Goal: Navigation & Orientation: Find specific page/section

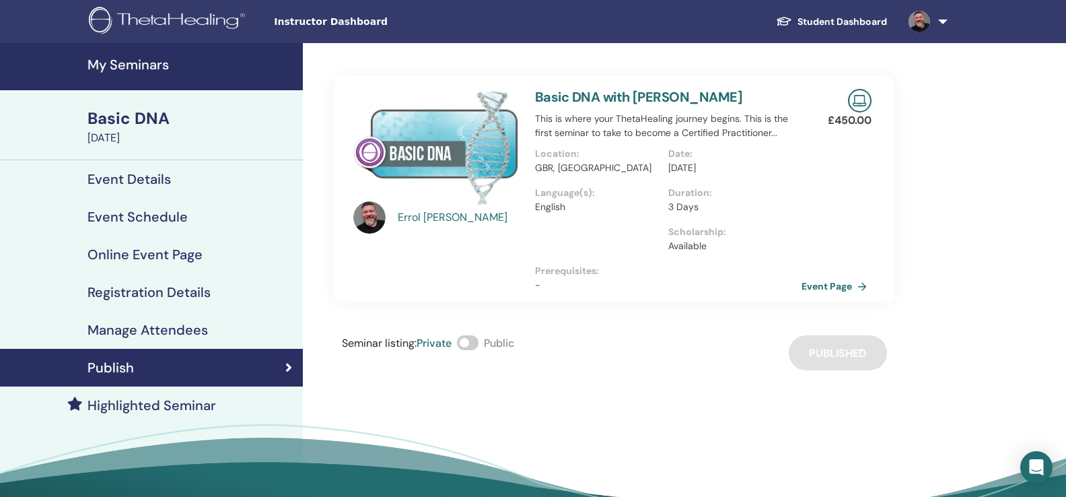
click at [149, 254] on h4 "Online Event Page" at bounding box center [145, 254] width 115 height 16
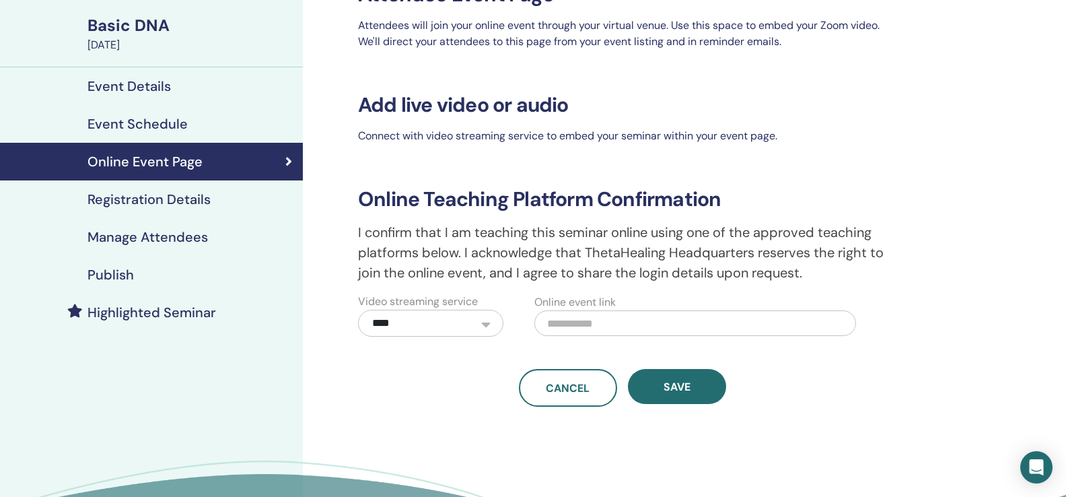
scroll to position [91, 0]
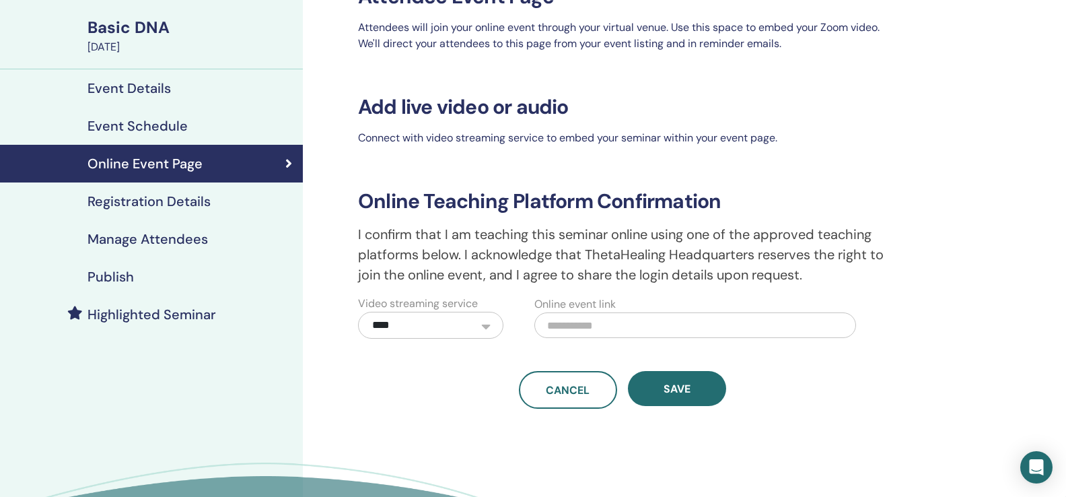
click at [131, 90] on h4 "Event Details" at bounding box center [129, 88] width 83 height 16
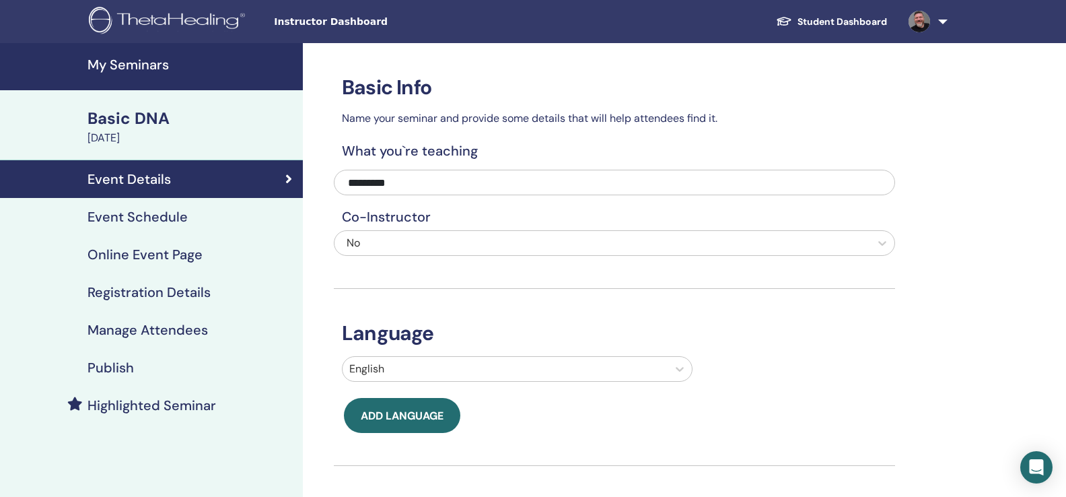
click at [133, 110] on div "Basic DNA" at bounding box center [191, 118] width 207 height 23
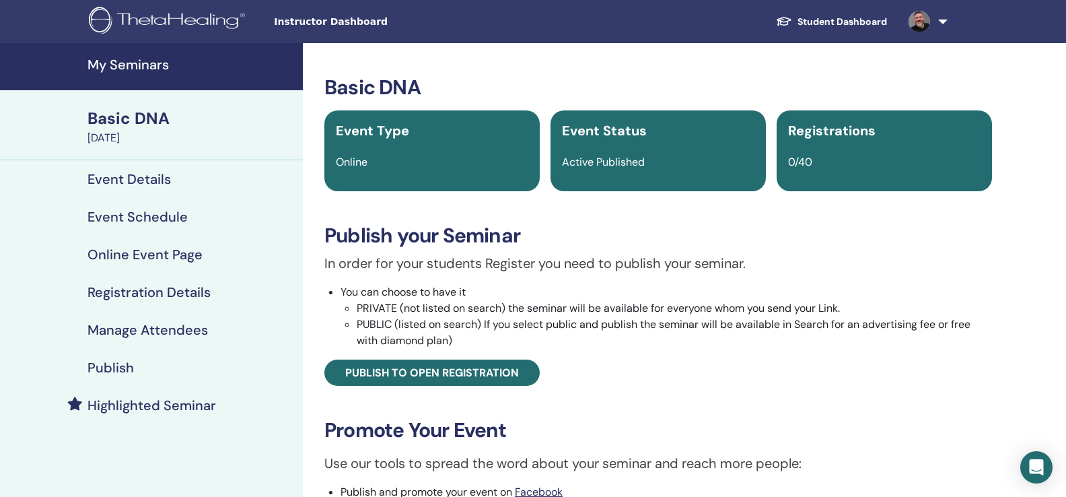
click at [124, 60] on h4 "My Seminars" at bounding box center [191, 65] width 207 height 16
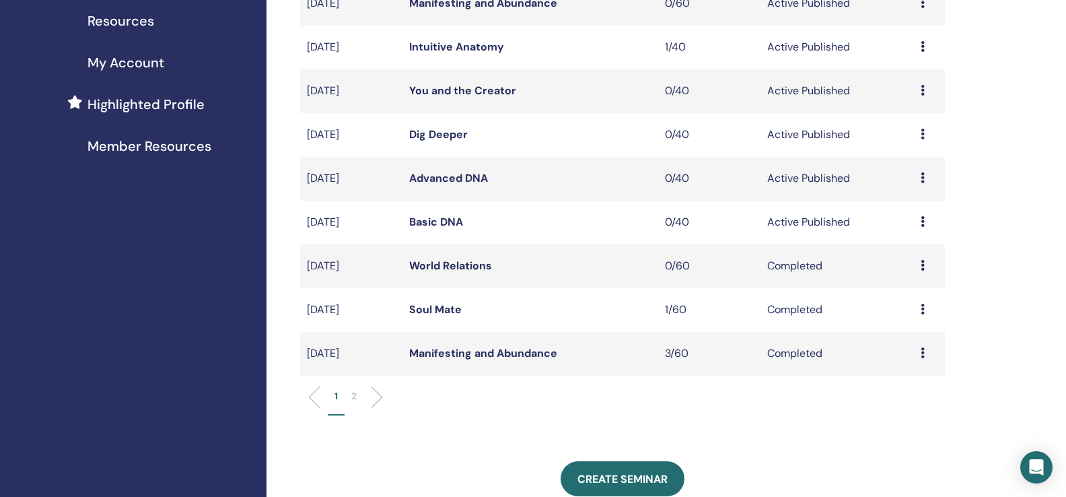
scroll to position [295, 0]
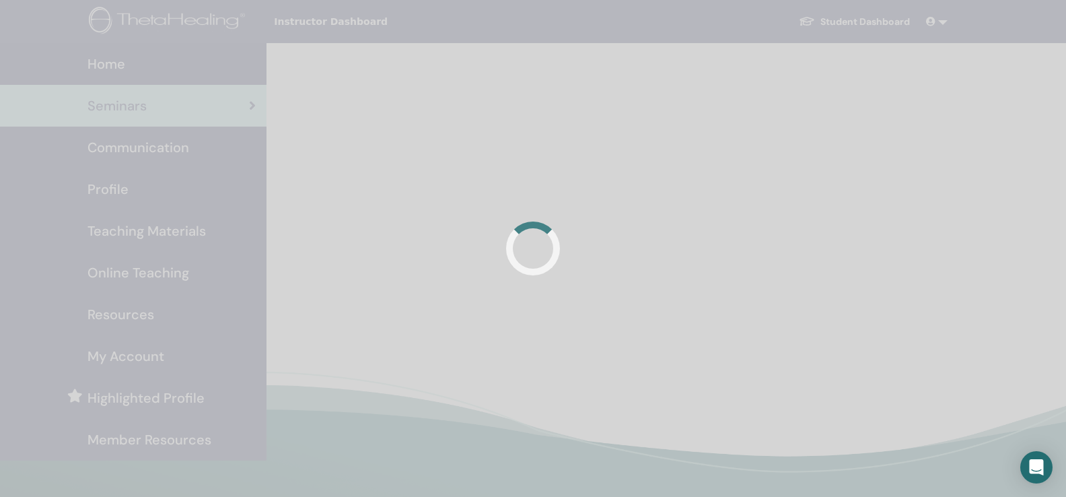
scroll to position [295, 0]
